Goal: Task Accomplishment & Management: Manage account settings

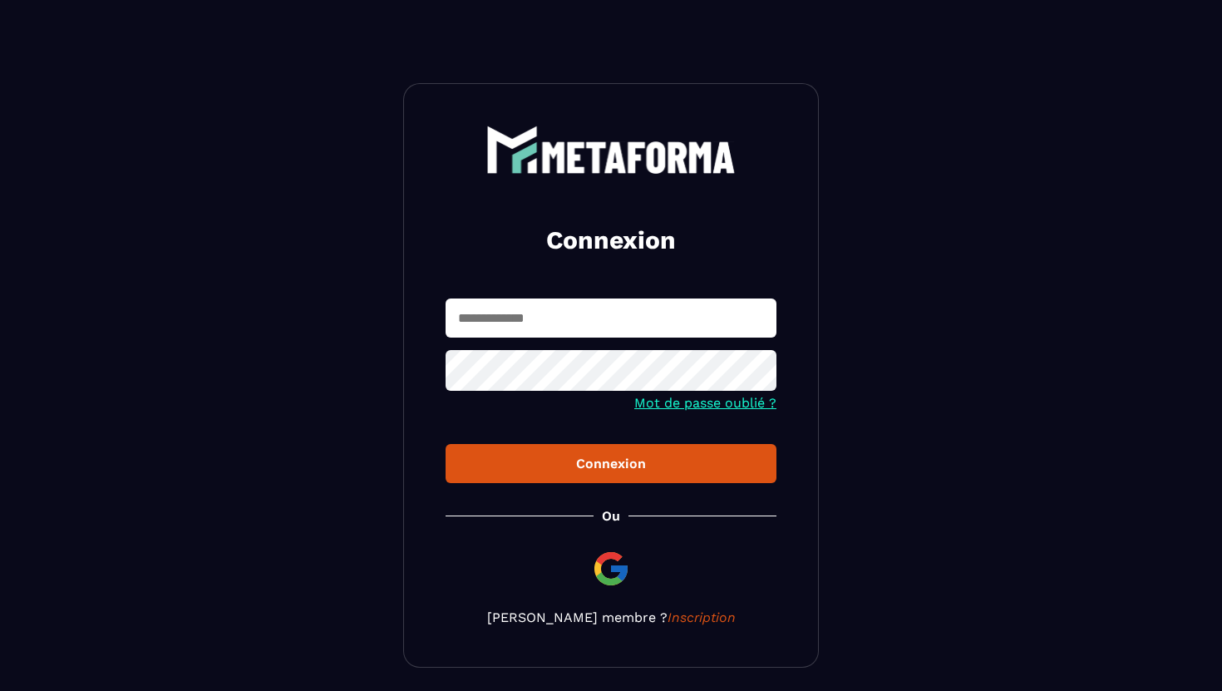
click at [529, 299] on input "text" at bounding box center [610, 317] width 331 height 39
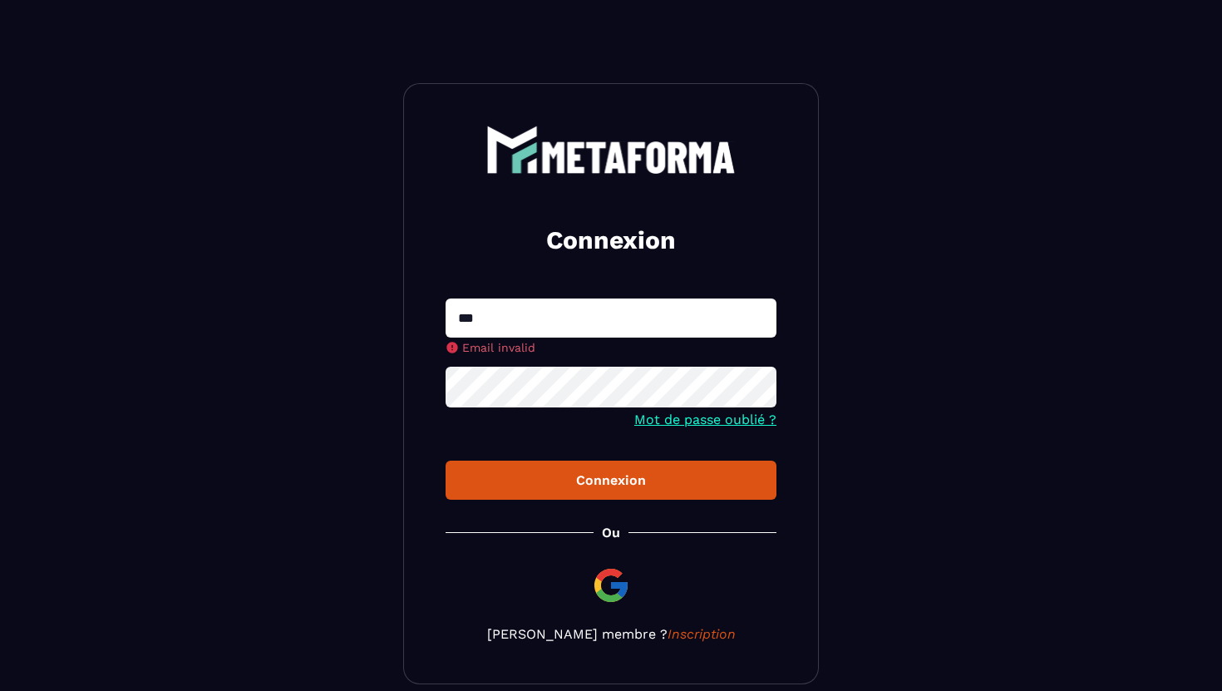
type input "**********"
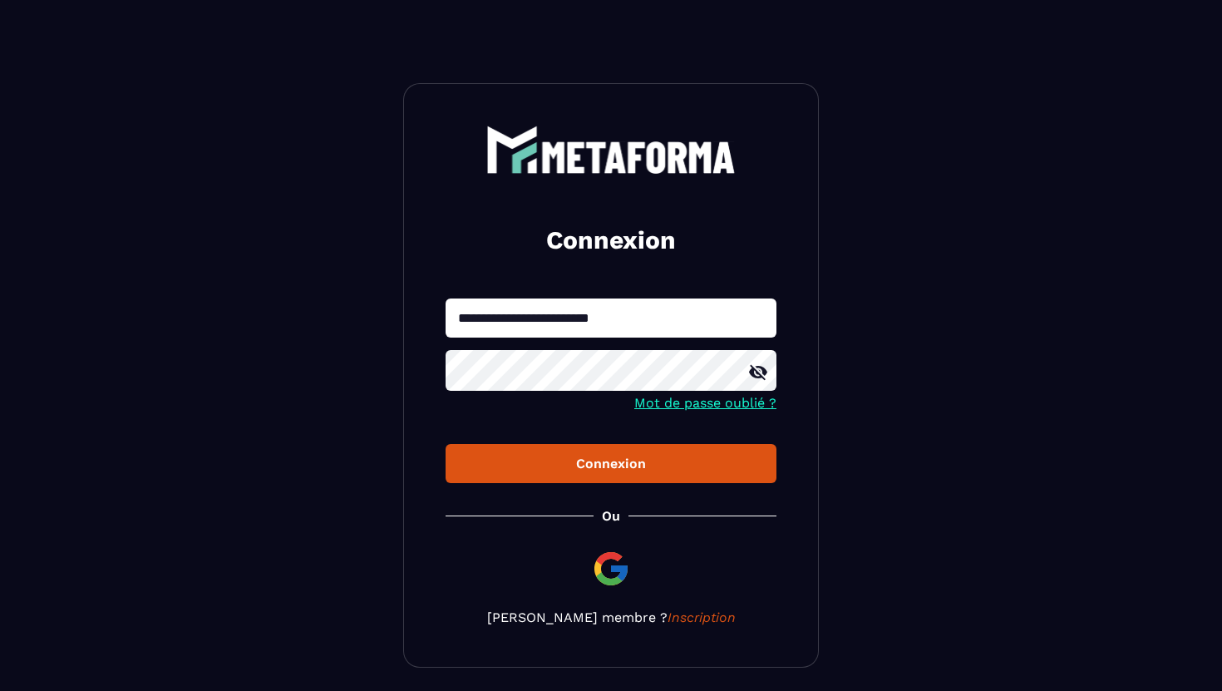
click at [445, 444] on button "Connexion" at bounding box center [610, 463] width 331 height 39
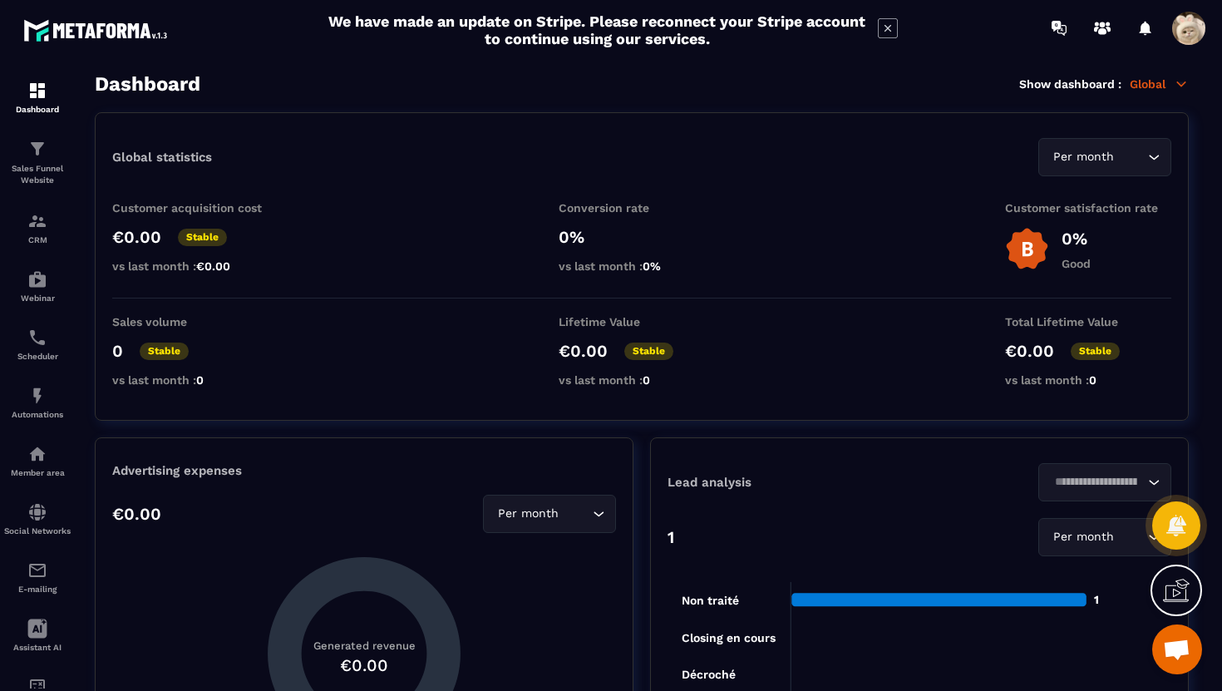
click at [1189, 33] on span at bounding box center [1188, 28] width 33 height 33
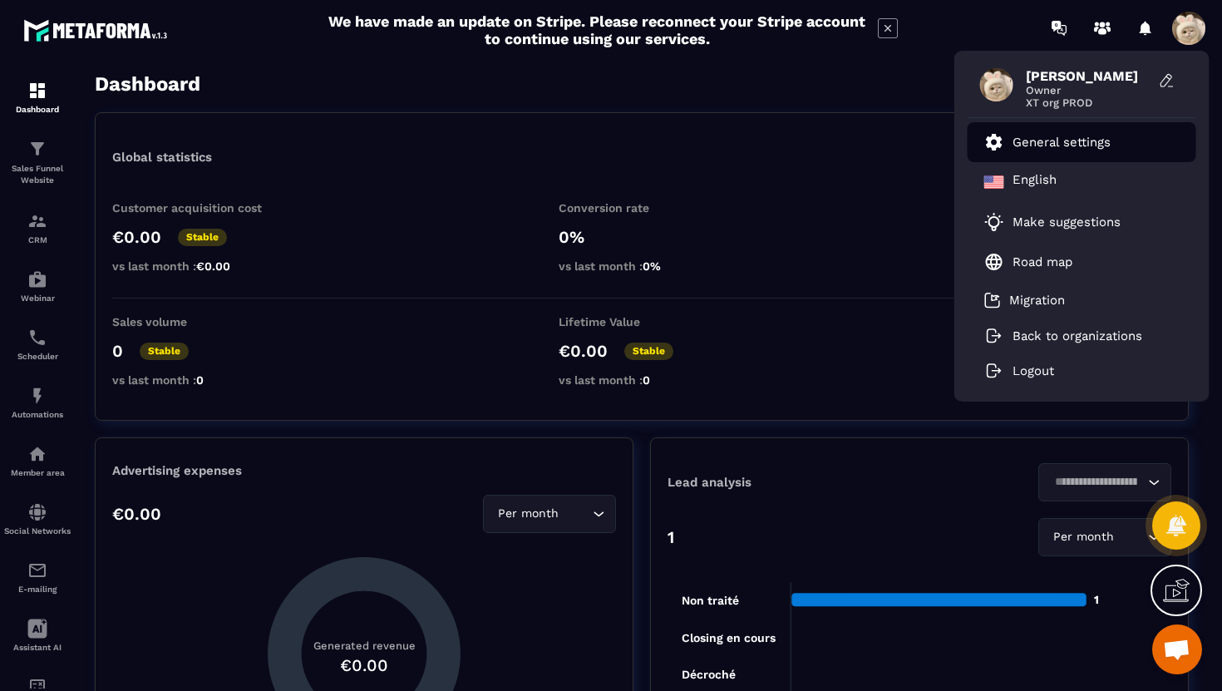
click at [1123, 140] on li "General settings" at bounding box center [1081, 142] width 229 height 40
click at [1053, 133] on link "General settings" at bounding box center [1047, 142] width 126 height 20
click at [1021, 140] on p "General settings" at bounding box center [1061, 142] width 98 height 15
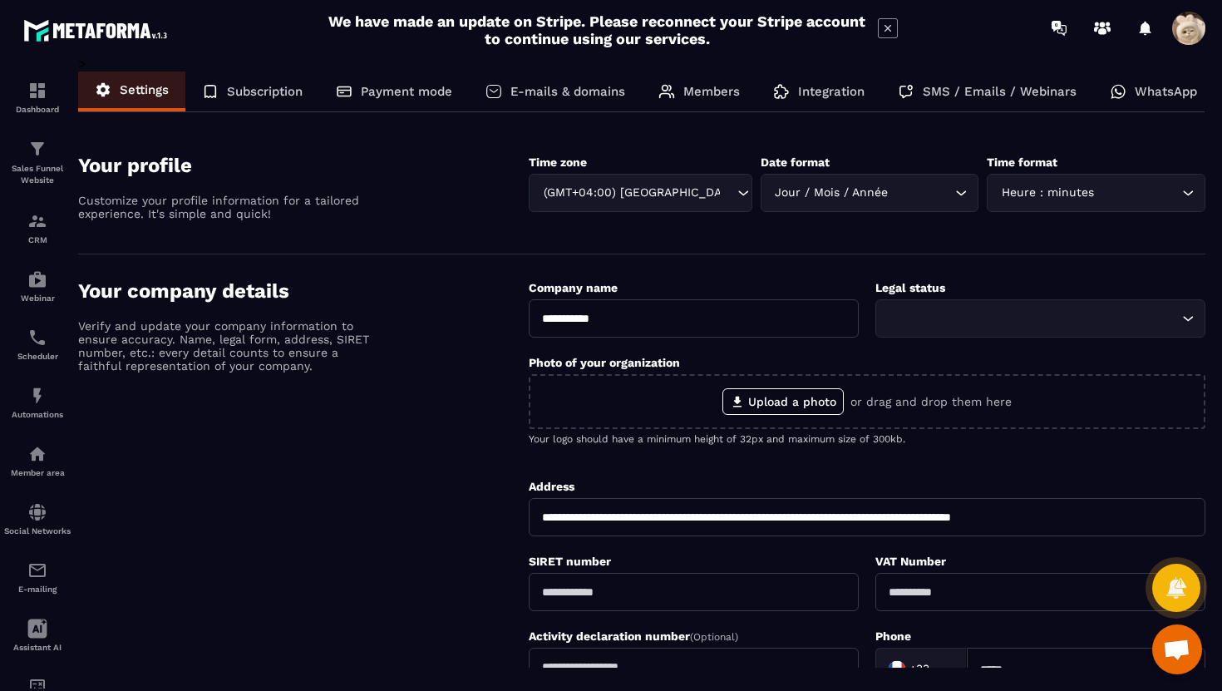
click at [1021, 140] on section "Your profile Customize your profile information for a tailored experience. It's…" at bounding box center [641, 192] width 1127 height 126
click at [274, 100] on div "Subscription" at bounding box center [252, 91] width 134 height 40
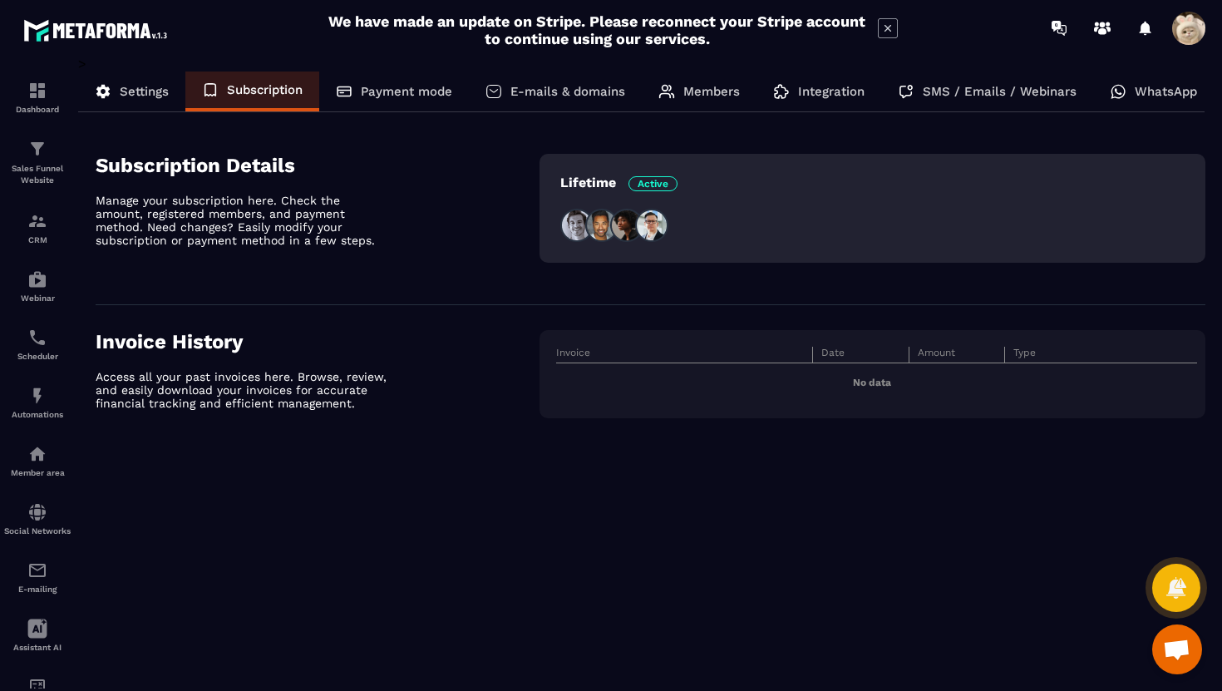
click at [414, 111] on div "Settings Subscription Payment mode E-mails & domains Members Integration SMS / …" at bounding box center [641, 91] width 1126 height 41
click at [410, 81] on div "Payment mode" at bounding box center [394, 91] width 150 height 40
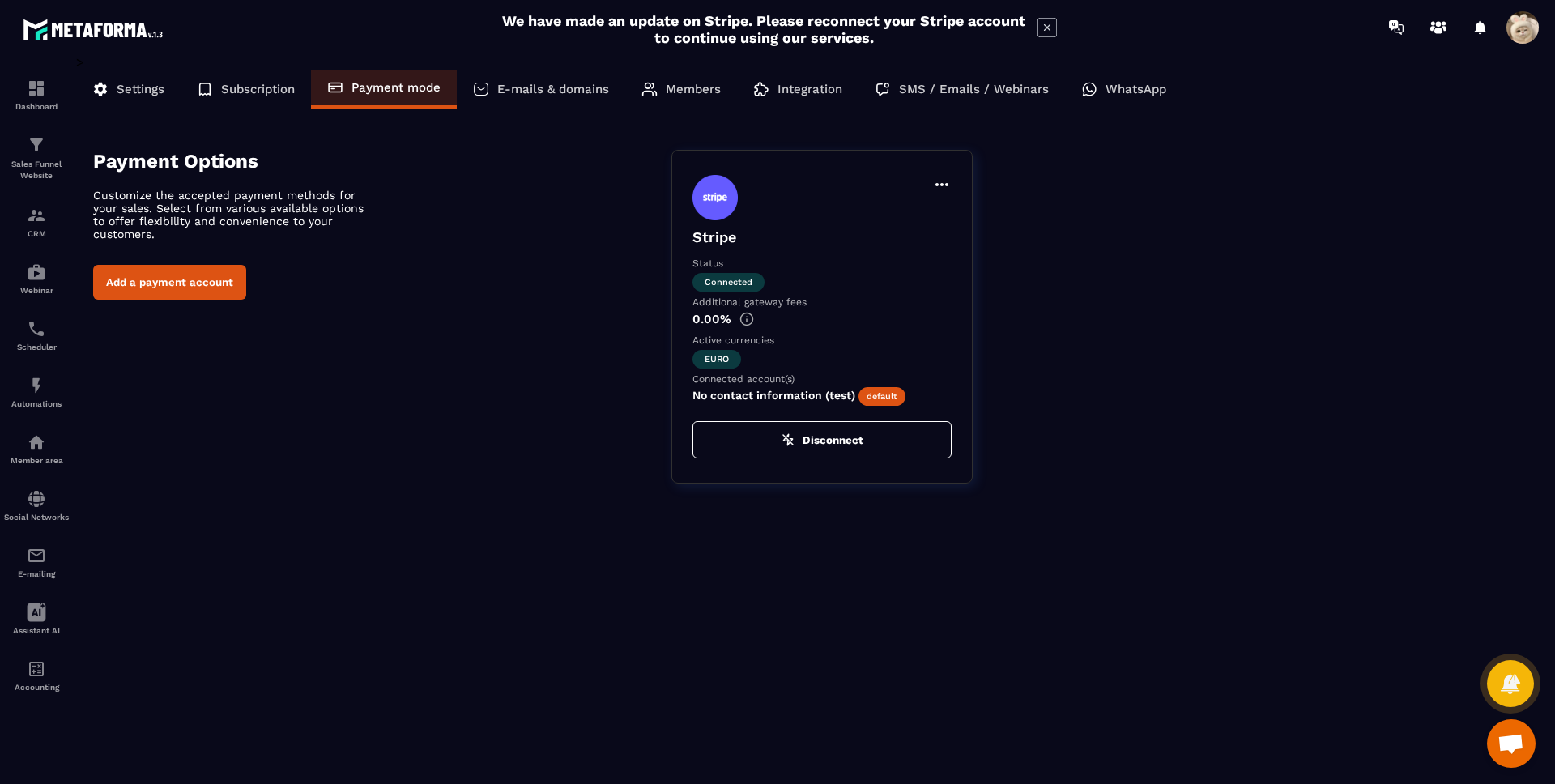
click at [140, 96] on div "Settings" at bounding box center [128, 89] width 104 height 39
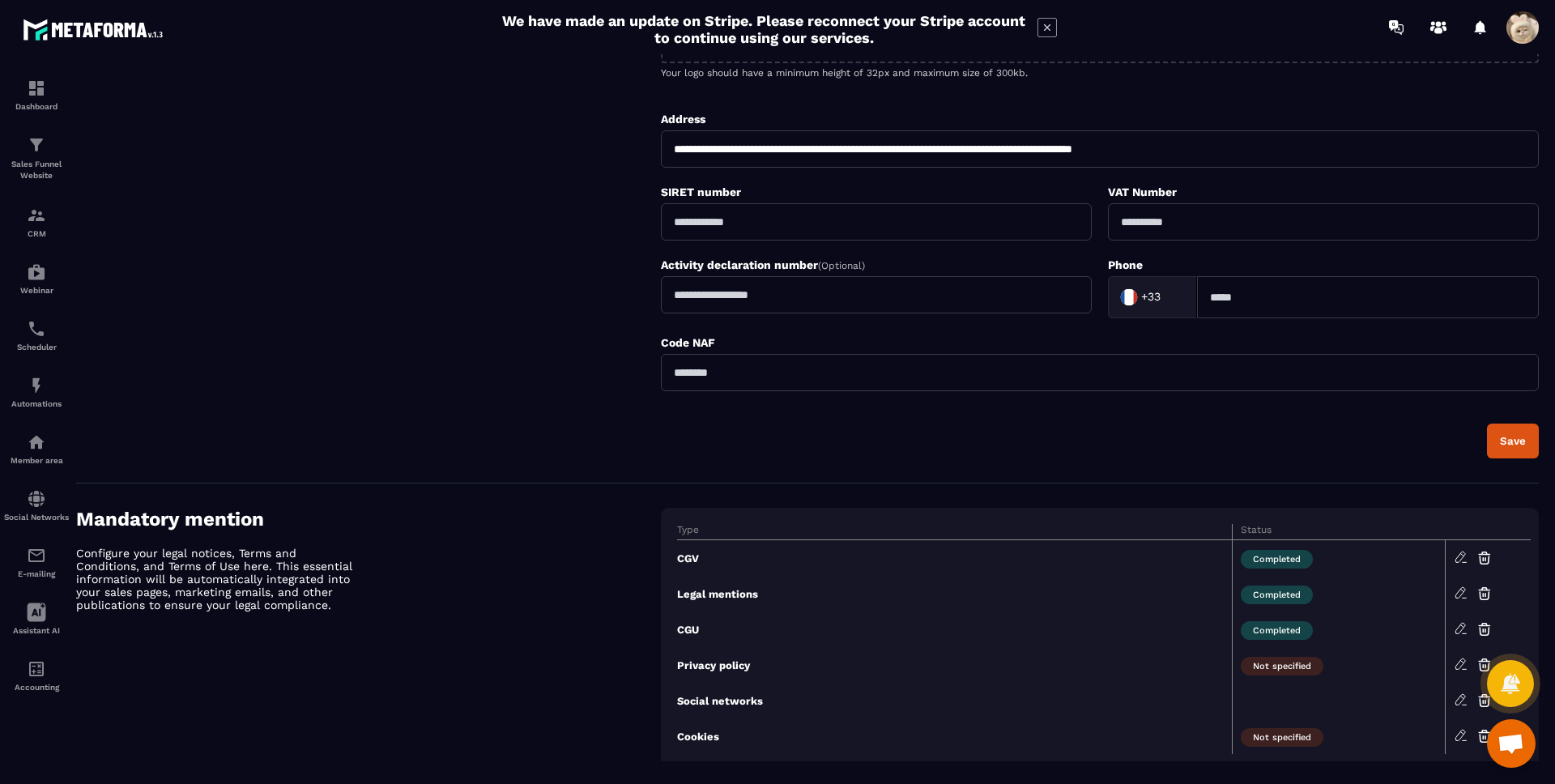
scroll to position [388, 0]
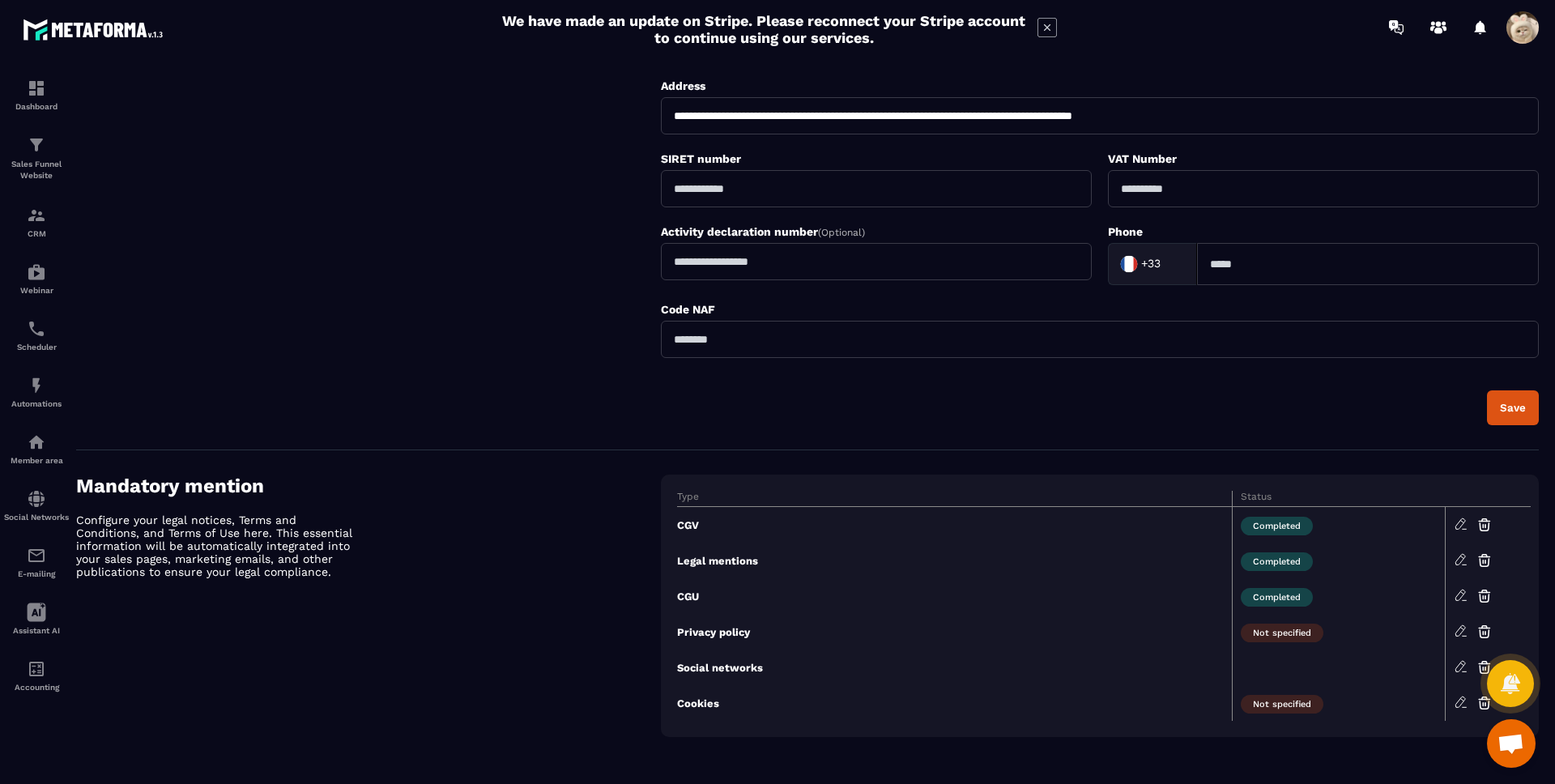
click at [1190, 37] on span at bounding box center [1522, 27] width 32 height 32
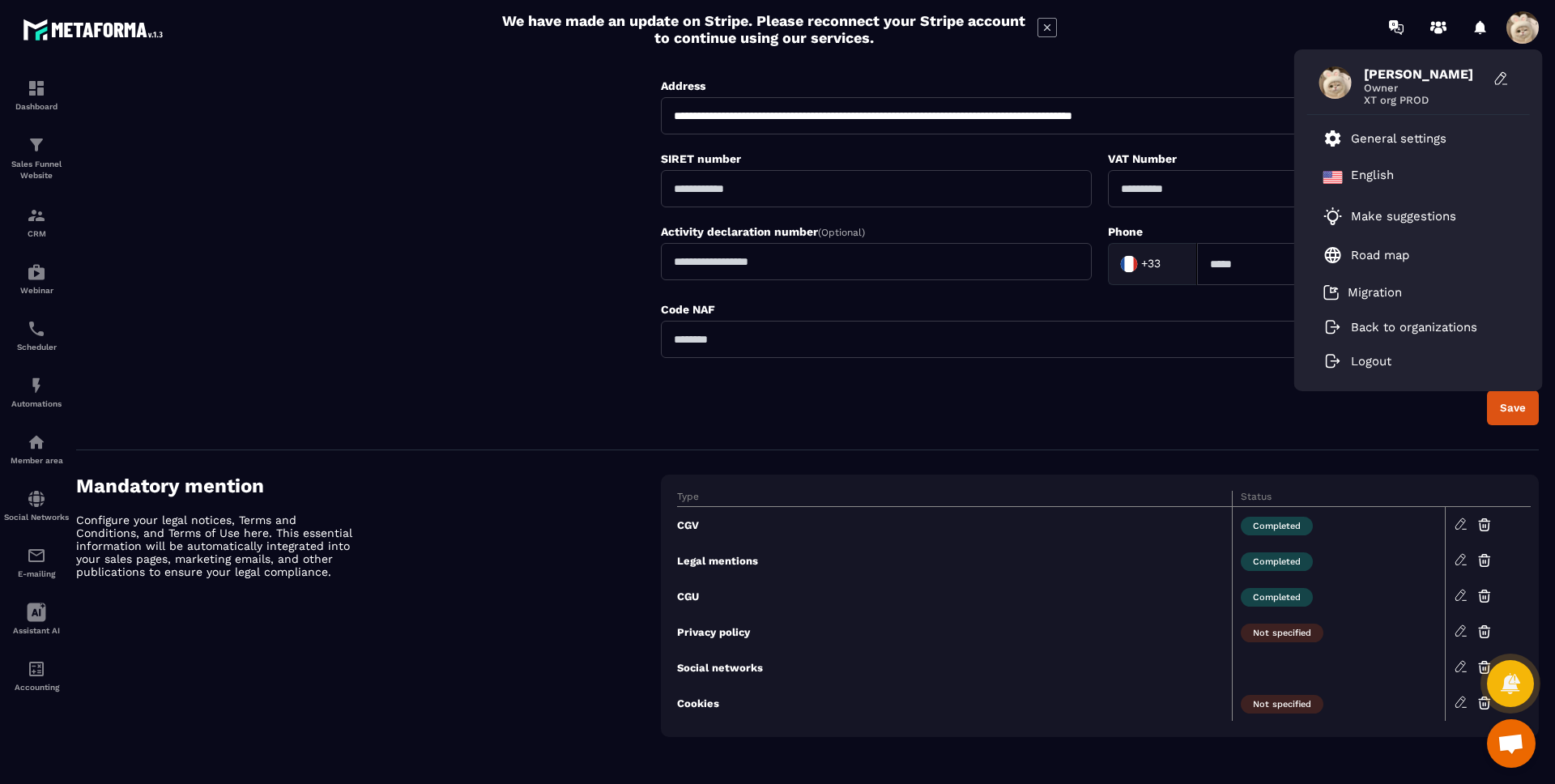
click at [1190, 380] on ul "General settings English Make suggestions Road map Migration Back to organizati…" at bounding box center [1418, 248] width 223 height 267
click at [1190, 372] on li "Logout" at bounding box center [1418, 360] width 223 height 34
